Goal: Task Accomplishment & Management: Manage account settings

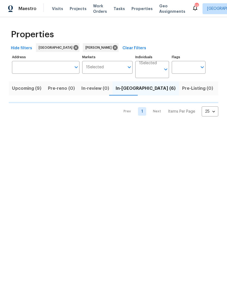
scroll to position [0, 11]
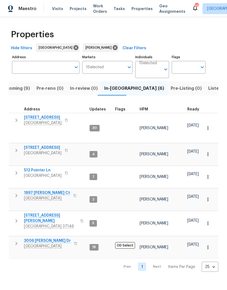
click at [40, 168] on span "512 Pointer Ln" at bounding box center [43, 170] width 38 height 5
click at [42, 119] on span "2754 Cider Dr" at bounding box center [43, 117] width 38 height 5
click at [46, 145] on span "2592 Emerald Ct" at bounding box center [43, 147] width 38 height 5
click at [44, 190] on span "1897 Sherman Ct" at bounding box center [47, 192] width 46 height 5
click at [45, 213] on span "157 Gabriella Ct" at bounding box center [50, 218] width 53 height 11
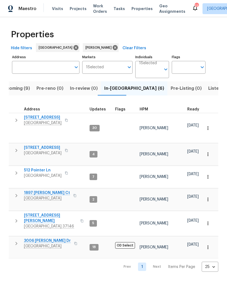
click at [42, 238] on span "3006 Sheddan Dr" at bounding box center [47, 240] width 47 height 5
click at [42, 168] on span "512 Pointer Ln" at bounding box center [43, 170] width 38 height 5
click at [154, 69] on input "Individuals" at bounding box center [150, 71] width 22 height 13
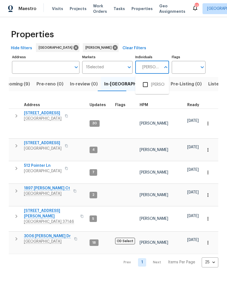
type input "Brianna bidco"
click at [148, 85] on input "checkbox" at bounding box center [145, 84] width 11 height 11
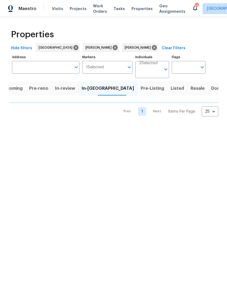
scroll to position [0, 5]
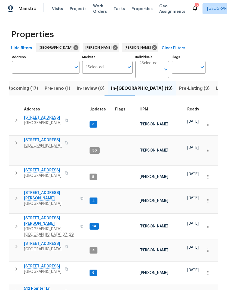
click at [57, 89] on span "Pre-reno (1)" at bounding box center [58, 89] width 26 height 8
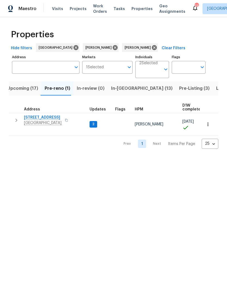
click at [41, 117] on span "5011 Preserve Blvd" at bounding box center [43, 117] width 38 height 5
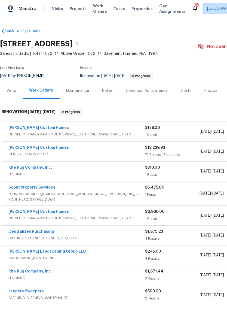
click at [42, 148] on link "[PERSON_NAME] Custom Homes" at bounding box center [38, 148] width 60 height 4
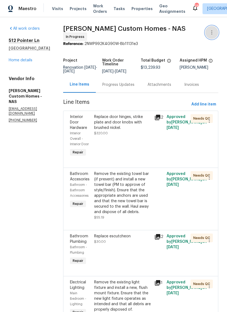
click at [211, 37] on button "button" at bounding box center [211, 32] width 13 height 13
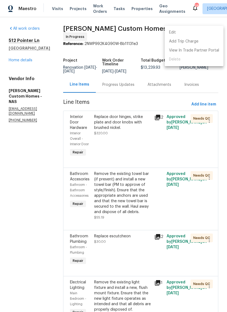
click at [178, 33] on li "Edit" at bounding box center [194, 32] width 59 height 9
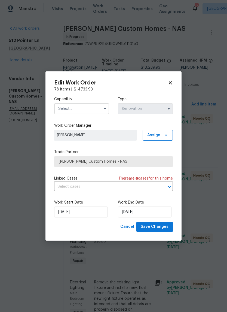
click at [171, 84] on icon at bounding box center [170, 82] width 5 height 5
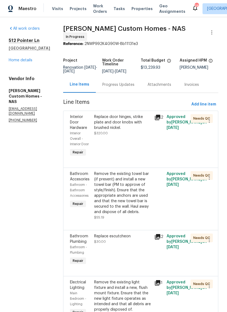
click at [27, 61] on link "Home details" at bounding box center [21, 60] width 24 height 4
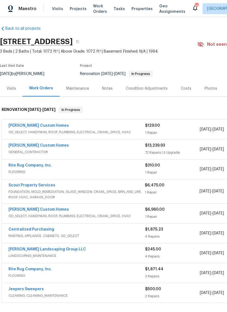
scroll to position [2, 0]
click at [39, 146] on link "[PERSON_NAME] Custom Homes" at bounding box center [38, 146] width 60 height 4
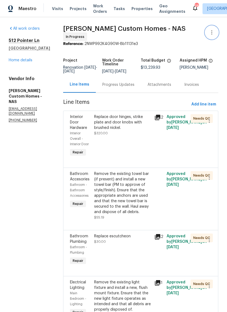
click at [213, 32] on icon "button" at bounding box center [212, 32] width 7 height 7
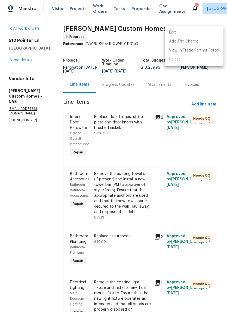
click at [178, 31] on li "Edit" at bounding box center [194, 32] width 59 height 9
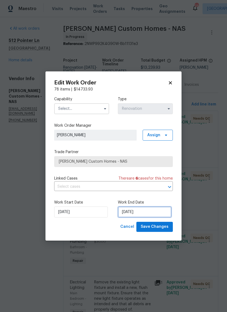
click at [139, 213] on input "9/2/2025" at bounding box center [145, 211] width 54 height 11
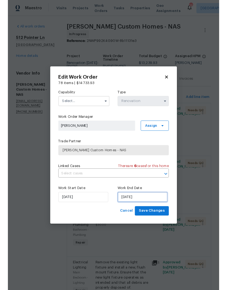
scroll to position [15, 0]
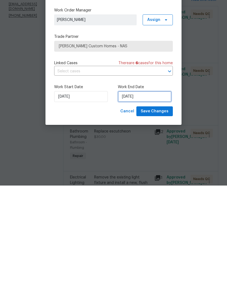
select select "8"
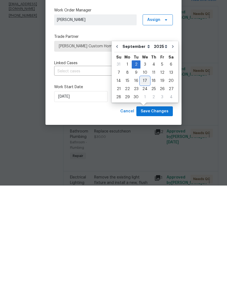
click at [146, 182] on div "17" at bounding box center [145, 186] width 9 height 8
type input "9/17/2025"
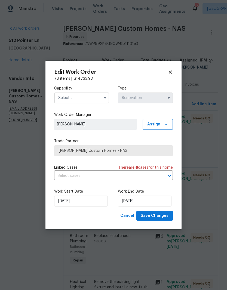
click at [100, 94] on input "text" at bounding box center [81, 98] width 55 height 11
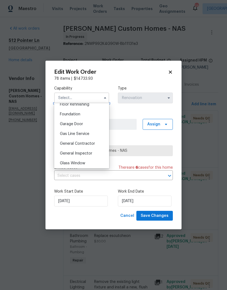
scroll to position [226, 0]
click at [92, 146] on div "General Contractor" at bounding box center [82, 144] width 52 height 10
type input "General Contractor"
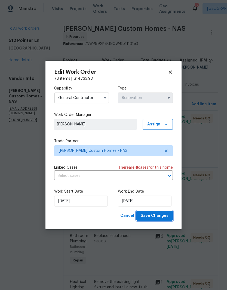
click at [156, 216] on span "Save Changes" at bounding box center [155, 216] width 28 height 7
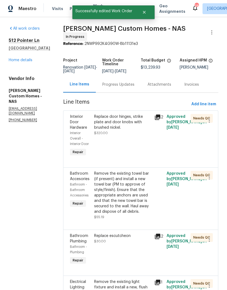
click at [29, 58] on link "Home details" at bounding box center [21, 60] width 24 height 4
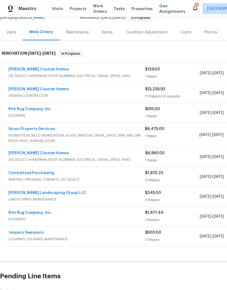
scroll to position [59, 0]
click at [45, 127] on link "Scout Property Services" at bounding box center [31, 129] width 47 height 4
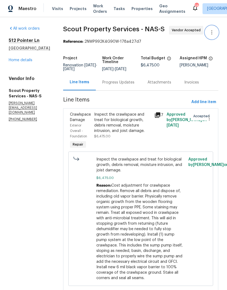
click at [212, 34] on icon "button" at bounding box center [211, 32] width 1 height 4
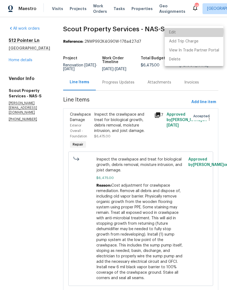
click at [183, 32] on li "Edit" at bounding box center [194, 32] width 59 height 9
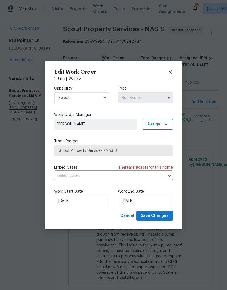
click at [95, 99] on input "text" at bounding box center [81, 98] width 55 height 11
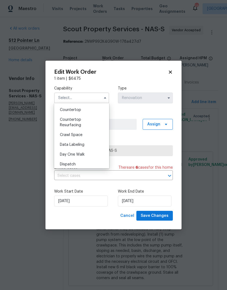
scroll to position [108, 0]
click at [80, 136] on span "Crawl Space" at bounding box center [71, 135] width 23 height 4
type input "Crawl Space"
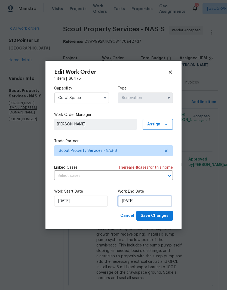
click at [156, 202] on input "9/16/2025" at bounding box center [145, 201] width 54 height 11
select select "8"
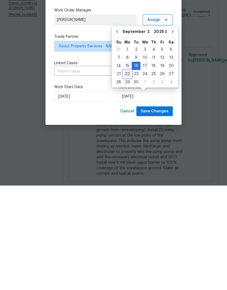
click at [129, 175] on div "22" at bounding box center [127, 179] width 9 height 8
type input "9/22/2025"
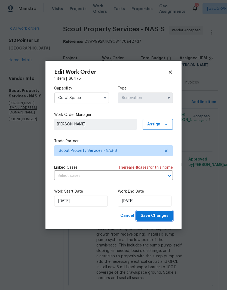
click at [158, 216] on span "Save Changes" at bounding box center [155, 216] width 28 height 7
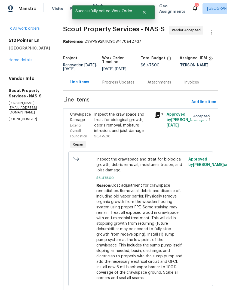
click at [17, 62] on link "Home details" at bounding box center [21, 60] width 24 height 4
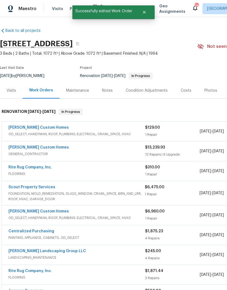
click at [109, 90] on div "Notes" at bounding box center [107, 90] width 11 height 5
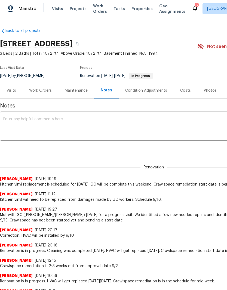
click at [41, 119] on textarea at bounding box center [153, 126] width 301 height 19
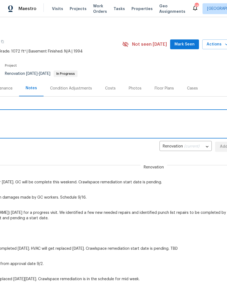
scroll to position [2, 75]
click at [189, 44] on span "Mark Seen" at bounding box center [185, 44] width 20 height 7
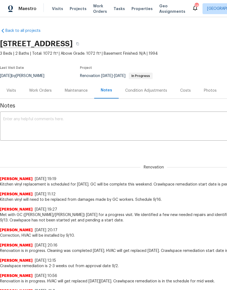
scroll to position [0, 0]
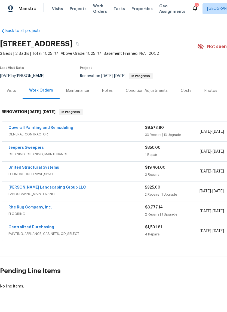
click at [111, 90] on div "Notes" at bounding box center [107, 90] width 11 height 5
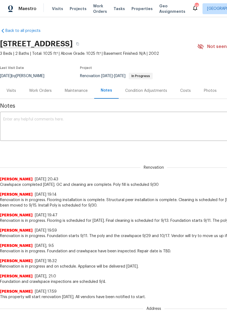
click at [40, 90] on div "Work Orders" at bounding box center [40, 90] width 23 height 5
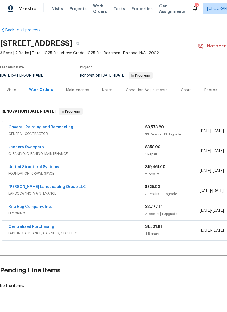
scroll to position [1, 0]
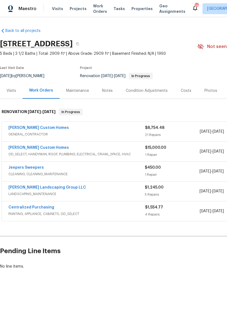
click at [44, 129] on link "Rappa Custom Homes" at bounding box center [38, 128] width 60 height 4
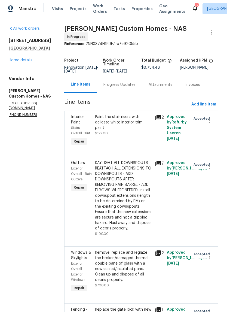
click at [136, 86] on div "Progress Updates" at bounding box center [119, 84] width 32 height 5
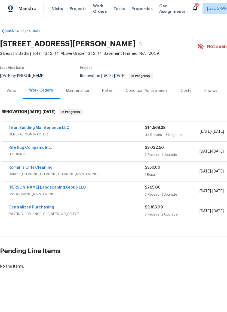
click at [110, 91] on div "Notes" at bounding box center [107, 90] width 11 height 5
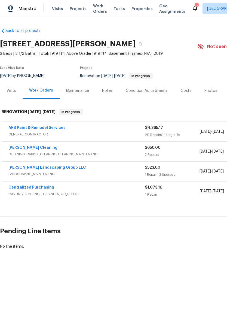
click at [106, 92] on div "Notes" at bounding box center [107, 90] width 11 height 5
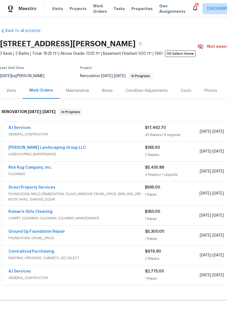
click at [109, 91] on div "Notes" at bounding box center [107, 90] width 11 height 5
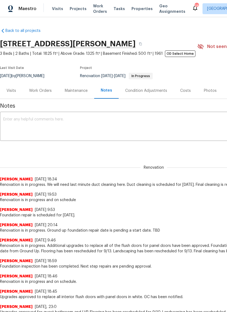
click at [40, 88] on div "Work Orders" at bounding box center [41, 91] width 36 height 16
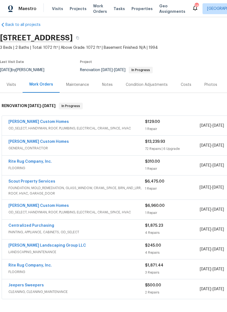
scroll to position [6, 0]
click at [33, 142] on link "[PERSON_NAME] Custom Homes" at bounding box center [38, 142] width 60 height 4
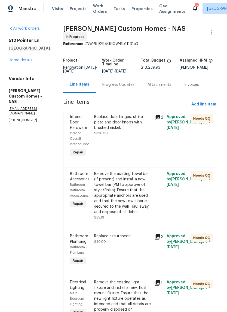
click at [133, 86] on div "Progress Updates" at bounding box center [118, 84] width 32 height 5
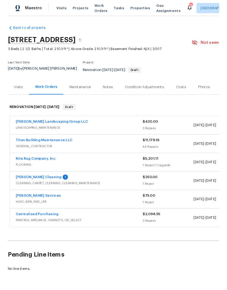
scroll to position [1, 0]
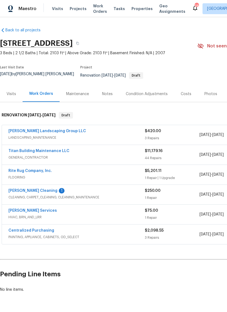
click at [38, 169] on link "Rite Rug Company, Inc." at bounding box center [30, 171] width 44 height 4
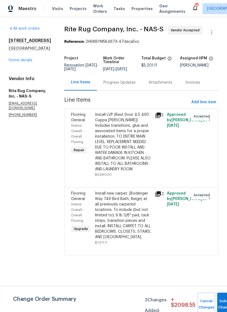
click at [136, 85] on div "Progress Updates" at bounding box center [119, 82] width 32 height 5
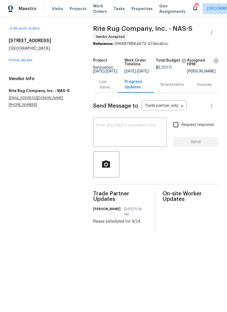
click at [28, 59] on link "Home details" at bounding box center [21, 60] width 24 height 4
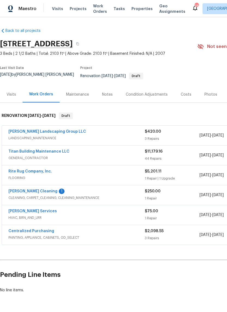
click at [59, 130] on link "Sandoval Landscaping Group LLC" at bounding box center [47, 132] width 78 height 4
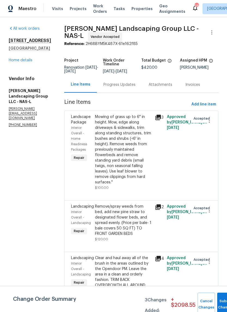
click at [136, 87] on div "Progress Updates" at bounding box center [119, 84] width 32 height 5
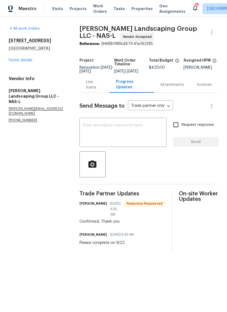
click at [29, 60] on link "Home details" at bounding box center [21, 60] width 24 height 4
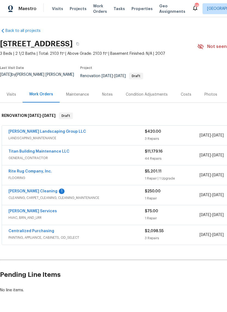
click at [33, 189] on link "Soledad Cleaning" at bounding box center [32, 191] width 49 height 4
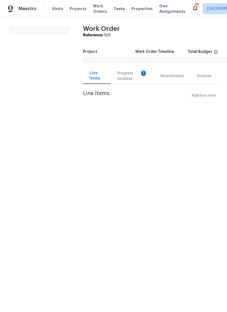
click at [130, 75] on div "Progress Updates 1" at bounding box center [132, 76] width 30 height 11
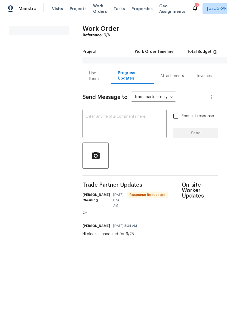
click at [56, 10] on span "Visits" at bounding box center [57, 8] width 11 height 5
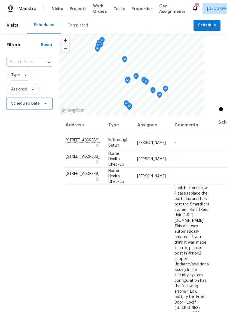
click at [48, 106] on span "Scheduled Date" at bounding box center [30, 103] width 46 height 11
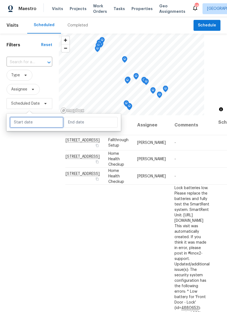
click at [45, 121] on input "text" at bounding box center [37, 122] width 54 height 11
select select "8"
select select "2025"
select select "9"
select select "2025"
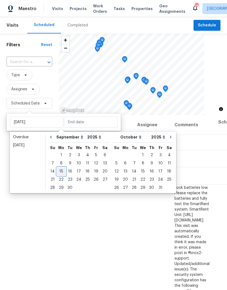
click at [62, 173] on div "15" at bounding box center [61, 172] width 9 height 8
type input "Mon, Sep 15"
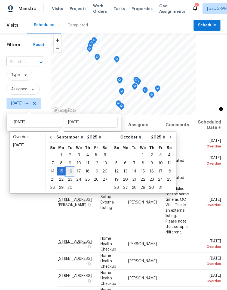
click at [71, 171] on div "16" at bounding box center [70, 172] width 9 height 8
type input "[DATE]"
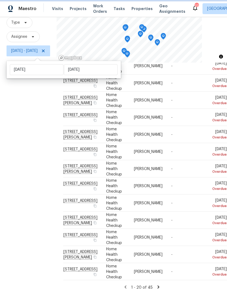
scroll to position [22, 0]
click at [161, 285] on icon at bounding box center [158, 287] width 5 height 5
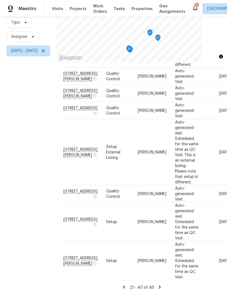
click at [162, 285] on icon at bounding box center [159, 287] width 5 height 5
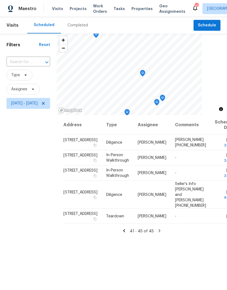
scroll to position [0, 0]
click at [127, 233] on icon at bounding box center [124, 231] width 5 height 5
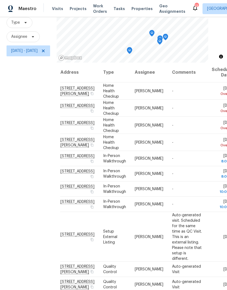
scroll to position [0, 3]
click at [0, 0] on icon at bounding box center [0, 0] width 0 height 0
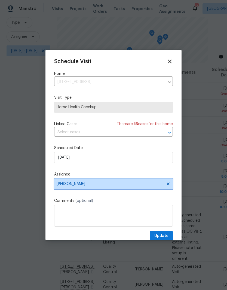
click at [166, 184] on icon at bounding box center [168, 184] width 4 height 4
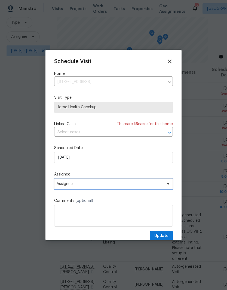
click at [139, 184] on span "Assignee" at bounding box center [110, 184] width 107 height 4
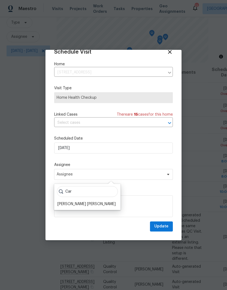
scroll to position [11, 0]
type input "Car"
click at [169, 53] on icon at bounding box center [170, 52] width 6 height 6
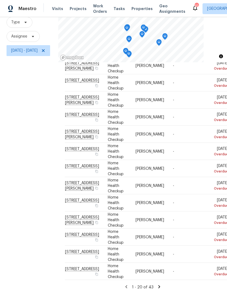
scroll to position [53, 0]
click at [45, 53] on icon at bounding box center [43, 51] width 4 height 4
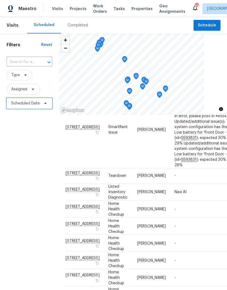
click at [46, 105] on icon at bounding box center [45, 103] width 4 height 4
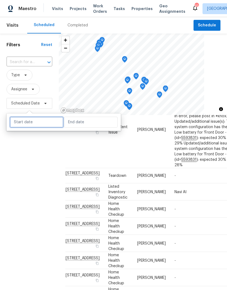
click at [52, 122] on input "text" at bounding box center [37, 122] width 54 height 11
select select "8"
select select "2025"
select select "9"
select select "2025"
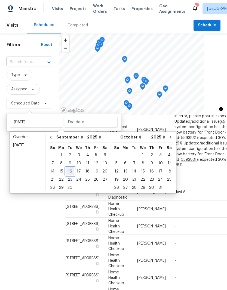
click at [71, 173] on div "16" at bounding box center [70, 172] width 9 height 8
type input "[DATE]"
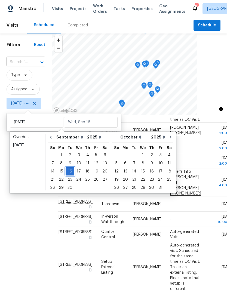
click at [72, 172] on div "16" at bounding box center [70, 172] width 9 height 8
type input "[DATE]"
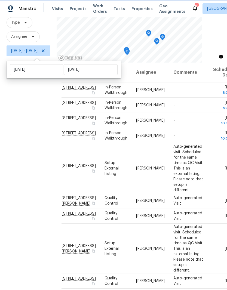
scroll to position [0, 2]
click at [0, 0] on icon at bounding box center [0, 0] width 0 height 0
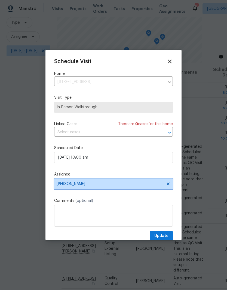
click at [169, 185] on icon at bounding box center [168, 184] width 3 height 3
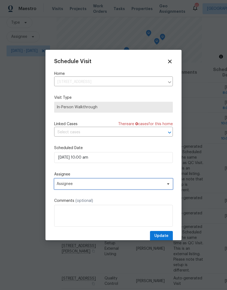
click at [101, 185] on span "Assignee" at bounding box center [110, 184] width 107 height 4
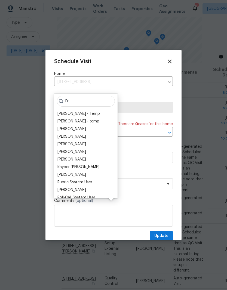
type input "Er"
click at [74, 172] on div "[PERSON_NAME]" at bounding box center [71, 174] width 29 height 5
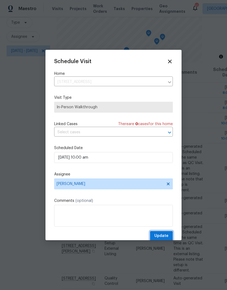
click at [166, 236] on span "Update" at bounding box center [161, 236] width 14 height 7
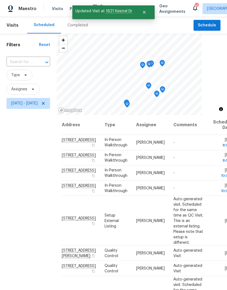
scroll to position [0, 0]
